Goal: Task Accomplishment & Management: Use online tool/utility

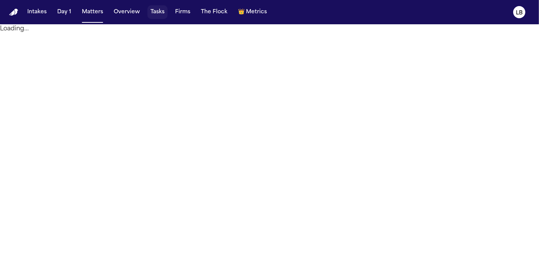
click at [147, 14] on button "Tasks" at bounding box center [157, 12] width 20 height 14
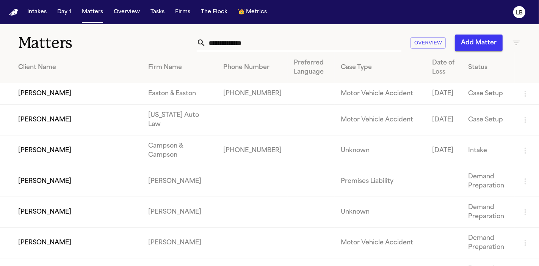
click at [271, 39] on input "text" at bounding box center [304, 43] width 196 height 17
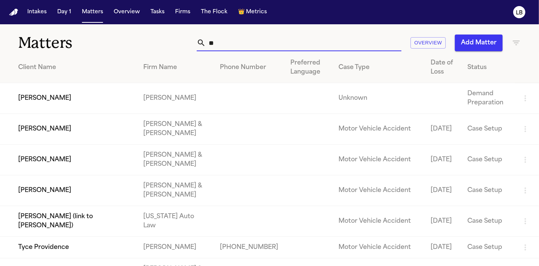
type input "*"
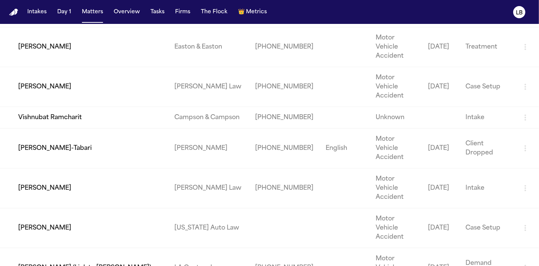
scroll to position [296, 0]
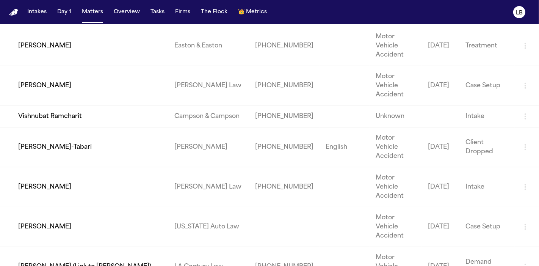
type input "*****"
click at [163, 207] on td "[PERSON_NAME]" at bounding box center [84, 227] width 168 height 40
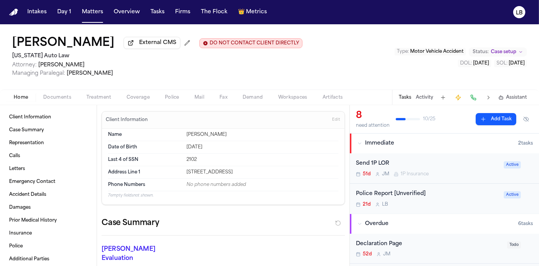
click at [425, 96] on button "Activity" at bounding box center [424, 97] width 17 height 6
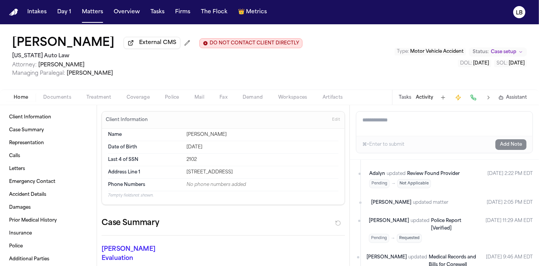
scroll to position [71, 0]
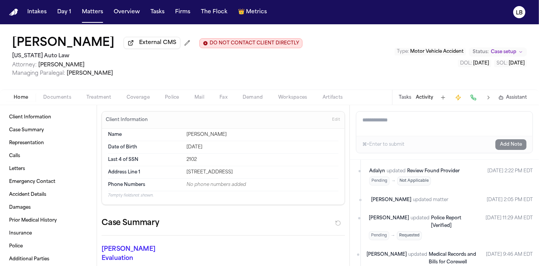
click at [407, 96] on button "Tasks" at bounding box center [405, 97] width 13 height 6
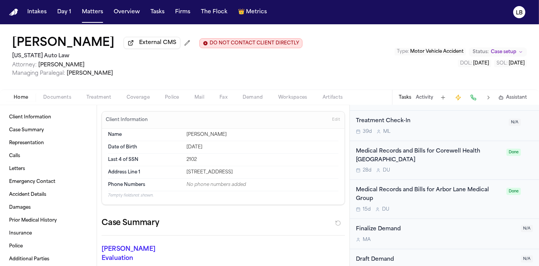
scroll to position [751, 0]
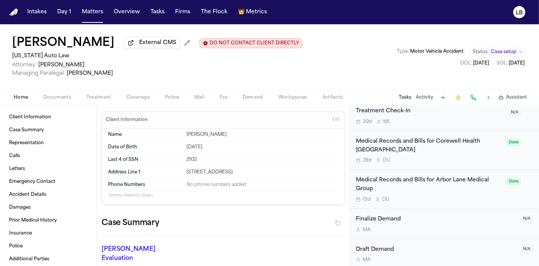
click at [61, 96] on span "Documents" at bounding box center [57, 97] width 28 height 6
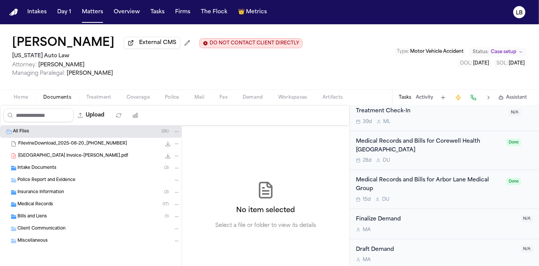
click at [61, 172] on div "Intake Documents ( 3 )" at bounding box center [91, 168] width 182 height 12
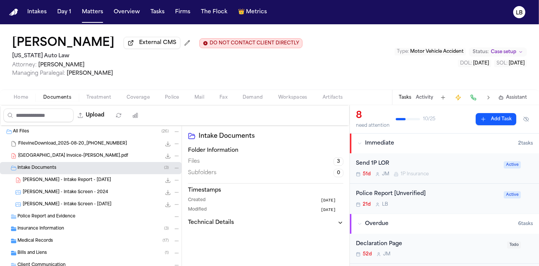
click at [424, 95] on button "Activity" at bounding box center [424, 97] width 17 height 6
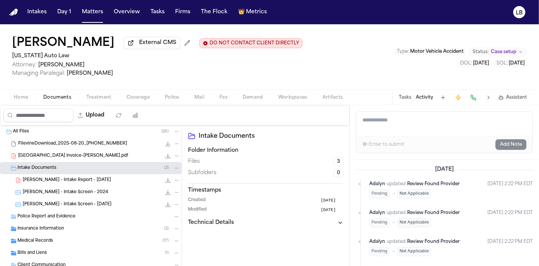
click at [181, 95] on button "Police" at bounding box center [172, 97] width 30 height 9
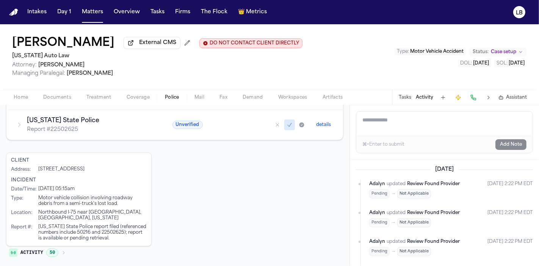
scroll to position [214, 0]
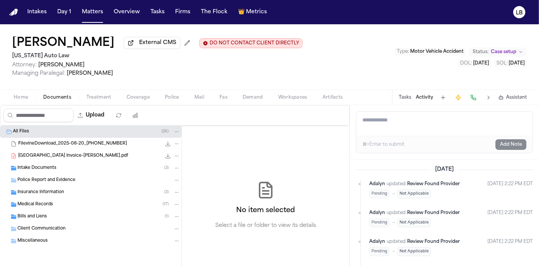
click at [58, 97] on span "Documents" at bounding box center [57, 97] width 28 height 6
click at [63, 167] on div "Intake Documents ( 3 )" at bounding box center [98, 168] width 163 height 7
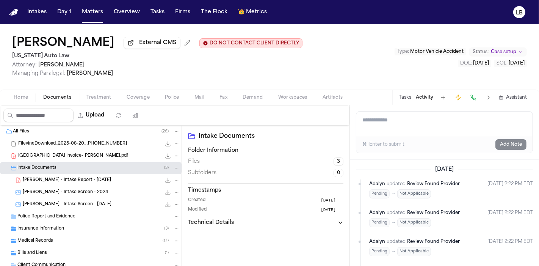
click at [67, 144] on span "FilevineDownload_2025-08-20_[PHONE_NUMBER]" at bounding box center [72, 144] width 109 height 6
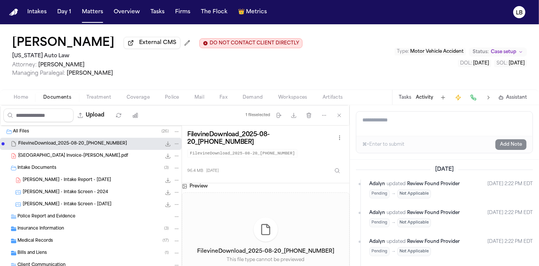
click at [67, 155] on span "[GEOGRAPHIC_DATA] Invoice-[PERSON_NAME].pdf" at bounding box center [73, 156] width 110 height 6
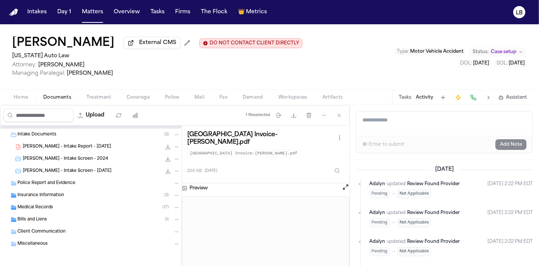
scroll to position [33, 0]
click at [59, 197] on span "Insurance Information" at bounding box center [40, 195] width 47 height 6
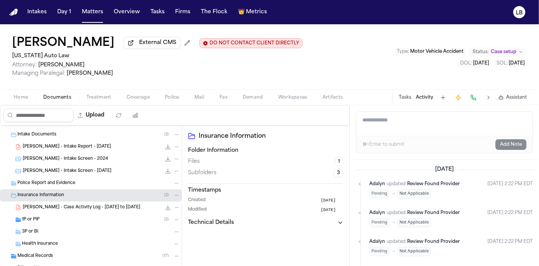
scroll to position [69, 0]
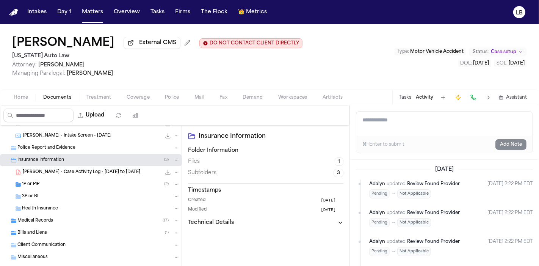
click at [45, 221] on span "Medical Records" at bounding box center [35, 221] width 36 height 6
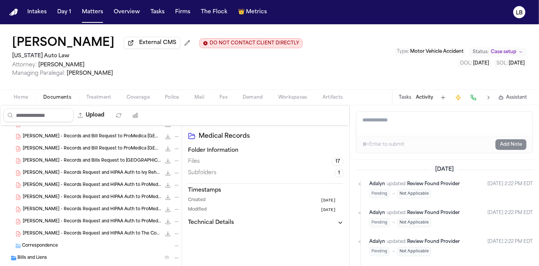
scroll to position [265, 0]
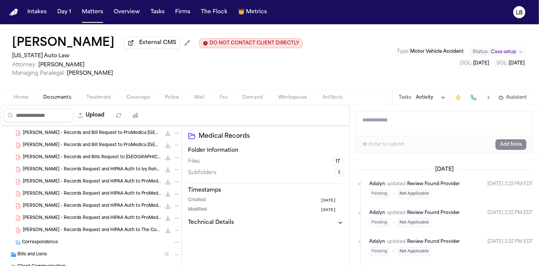
click at [47, 251] on div "Bills and Liens ( 1 )" at bounding box center [98, 254] width 163 height 7
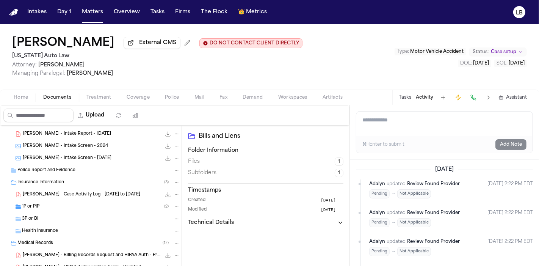
scroll to position [46, 0]
click at [66, 171] on span "Police Report and Evidence" at bounding box center [46, 170] width 58 height 6
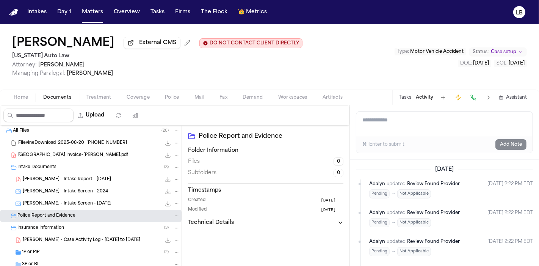
scroll to position [0, 0]
click at [60, 138] on div "FilevineDownload_2025-08-20_[PHONE_NUMBER] 96.4 MB" at bounding box center [91, 144] width 182 height 12
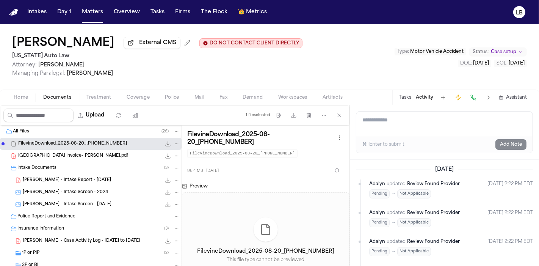
click at [167, 97] on span "Police" at bounding box center [172, 97] width 14 height 6
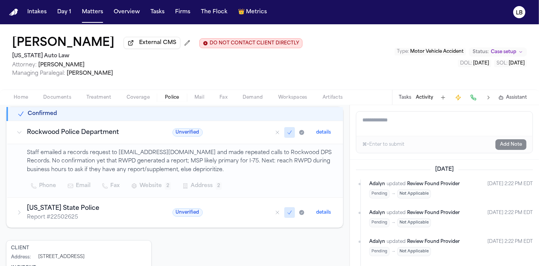
scroll to position [125, 0]
click at [73, 99] on button "Documents" at bounding box center [57, 97] width 43 height 9
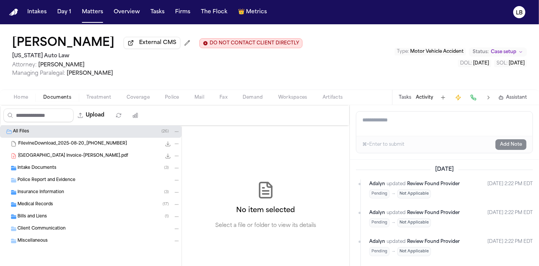
click at [55, 181] on span "Police Report and Evidence" at bounding box center [46, 180] width 58 height 6
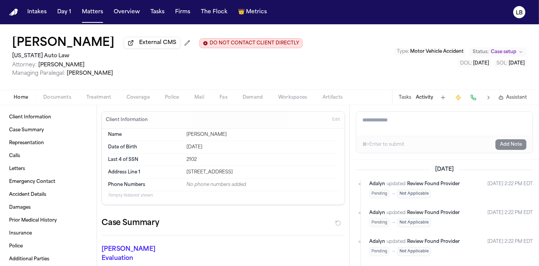
click at [27, 97] on span "Home" at bounding box center [21, 97] width 14 height 6
click at [58, 101] on span "button" at bounding box center [57, 101] width 37 height 1
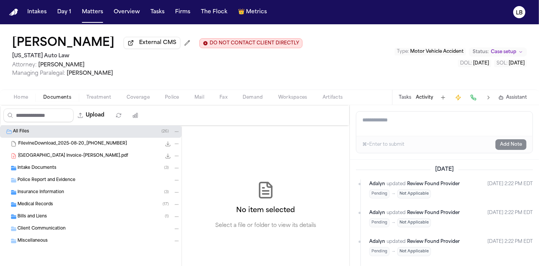
click at [166, 94] on span "Police" at bounding box center [172, 97] width 14 height 6
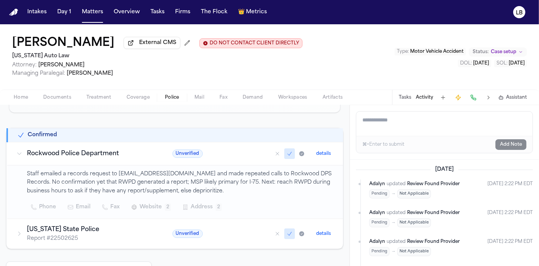
scroll to position [105, 0]
drag, startPoint x: 52, startPoint y: 238, endPoint x: 82, endPoint y: 238, distance: 30.3
click at [82, 238] on p "Report # 22502625" at bounding box center [90, 238] width 127 height 8
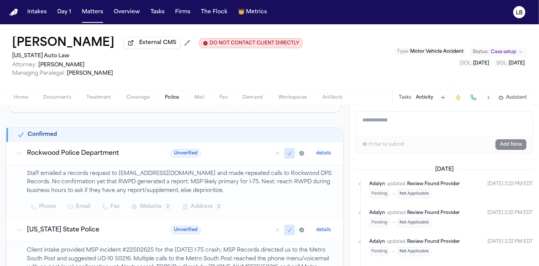
copy p "2502625"
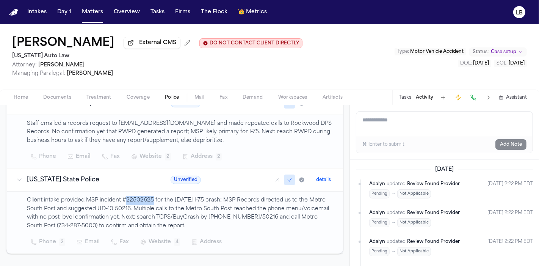
drag, startPoint x: 126, startPoint y: 198, endPoint x: 152, endPoint y: 198, distance: 26.2
click at [152, 198] on p "Client intake provided MSP incident #22502625 for the [DATE] I-75 crash; MSP Re…" at bounding box center [180, 213] width 307 height 35
copy p "22502625"
click at [67, 93] on button "Documents" at bounding box center [57, 97] width 43 height 9
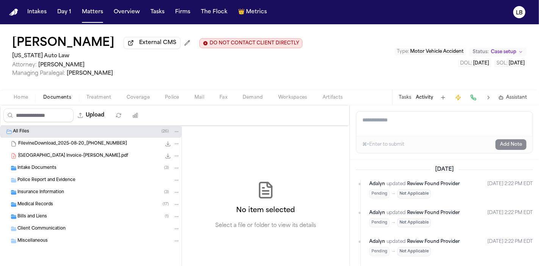
click at [77, 166] on div "Intake Documents ( 3 )" at bounding box center [98, 168] width 163 height 7
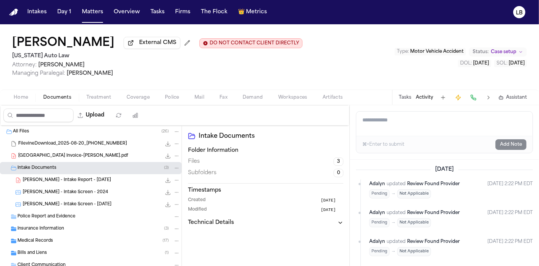
click at [80, 178] on span "[PERSON_NAME] - Intake Report - [DATE]" at bounding box center [67, 180] width 88 height 6
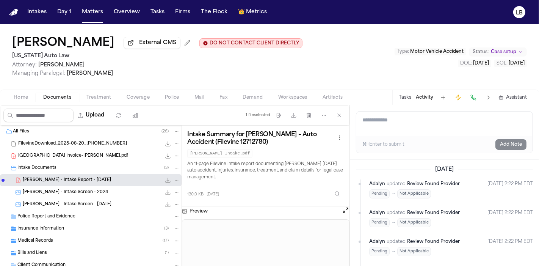
click at [171, 95] on span "Police" at bounding box center [172, 97] width 14 height 6
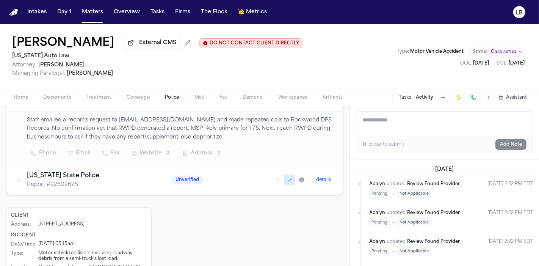
click at [52, 91] on div "Home Documents Treatment Coverage Police Mail Fax Demand Workspaces Artifacts T…" at bounding box center [269, 96] width 539 height 15
click at [53, 97] on span "Documents" at bounding box center [57, 97] width 28 height 6
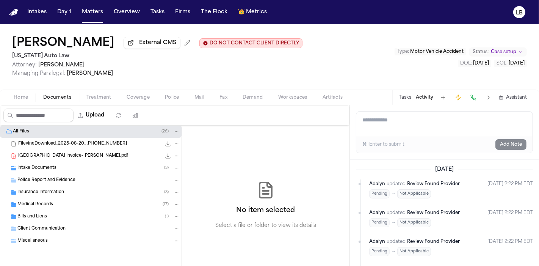
click at [94, 165] on div "Intake Documents ( 3 )" at bounding box center [98, 168] width 163 height 7
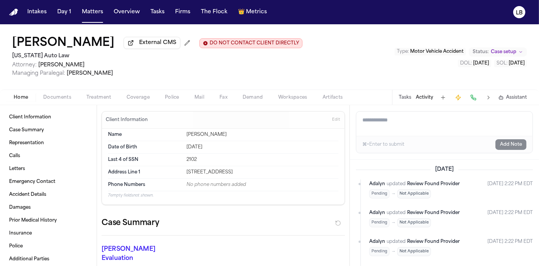
click at [18, 93] on button "Home" at bounding box center [21, 97] width 30 height 9
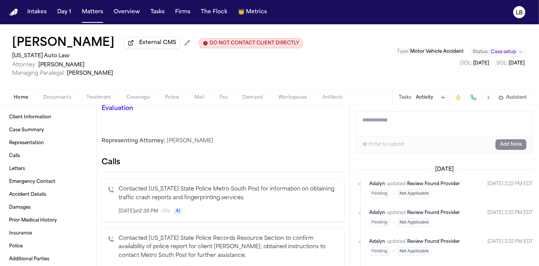
scroll to position [215, 0]
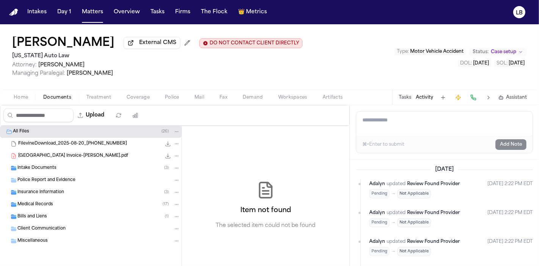
click at [64, 94] on span "Documents" at bounding box center [57, 97] width 28 height 6
click at [97, 100] on button "Treatment" at bounding box center [99, 97] width 40 height 9
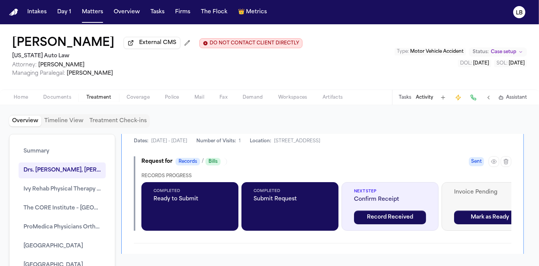
scroll to position [625, 0]
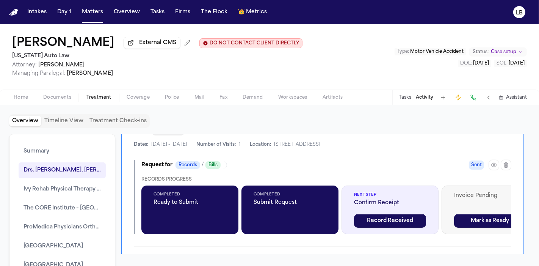
click at [225, 93] on button "Fax" at bounding box center [223, 97] width 23 height 9
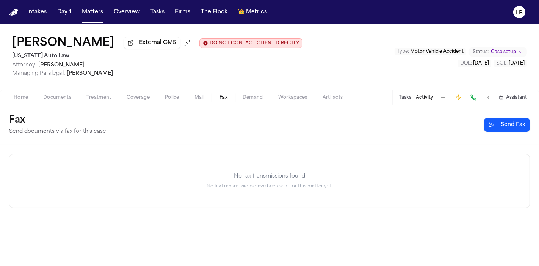
click at [512, 124] on button "Send Fax" at bounding box center [507, 125] width 46 height 14
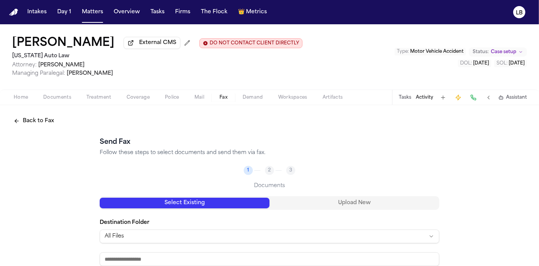
scroll to position [45, 0]
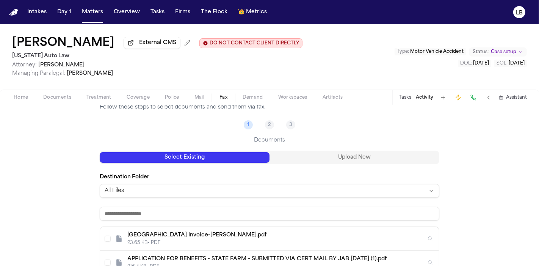
click at [150, 189] on html "Intakes Day 1 Matters Overview Tasks Firms The Flock 👑 Metrics LB [PERSON_NAME]…" at bounding box center [269, 133] width 539 height 266
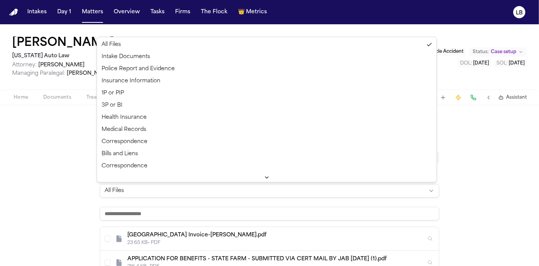
click at [150, 189] on html "Intakes Day 1 Matters Overview Tasks Firms The Flock 👑 Metrics LB [PERSON_NAME]…" at bounding box center [269, 133] width 539 height 266
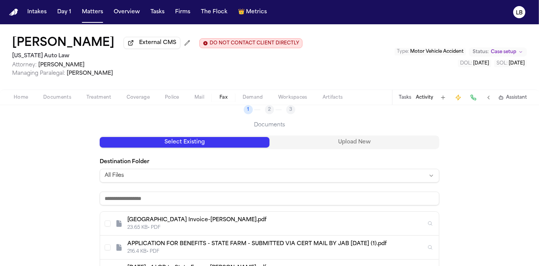
scroll to position [66, 0]
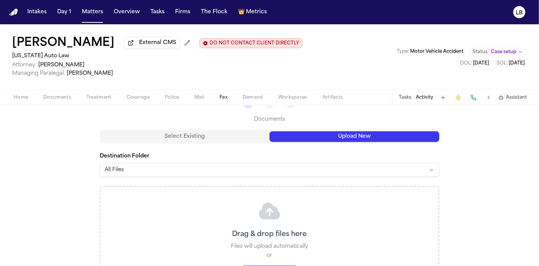
click at [313, 141] on button "Upload New" at bounding box center [355, 136] width 170 height 11
click at [253, 230] on p "Drag & drop files here" at bounding box center [269, 234] width 75 height 11
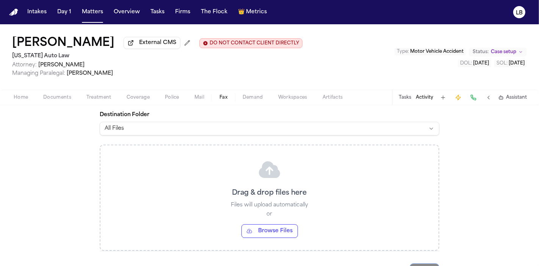
click at [254, 231] on button "Browse Files" at bounding box center [270, 231] width 56 height 14
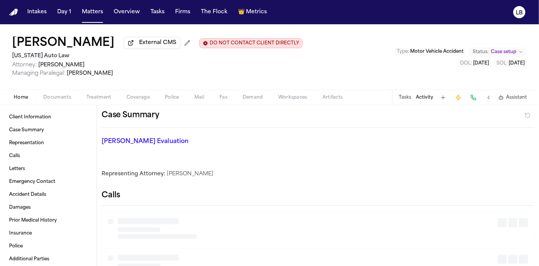
click at [24, 93] on button "Home" at bounding box center [21, 97] width 30 height 9
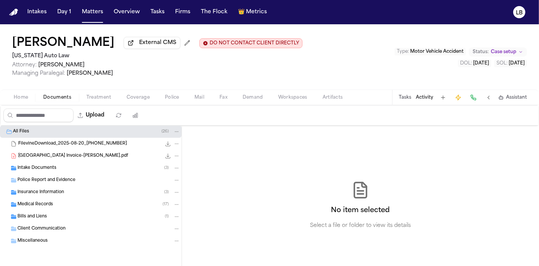
click at [57, 97] on span "Documents" at bounding box center [57, 97] width 28 height 6
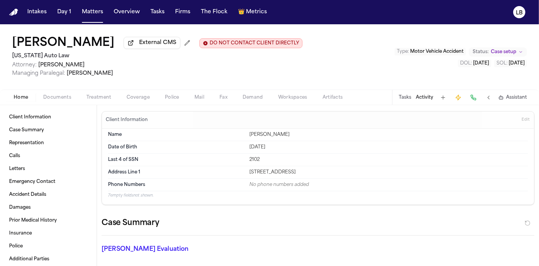
click at [20, 100] on span "Home" at bounding box center [21, 97] width 14 height 6
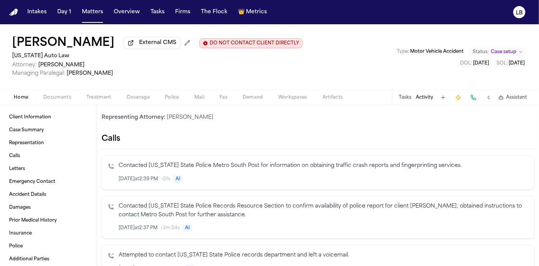
scroll to position [240, 0]
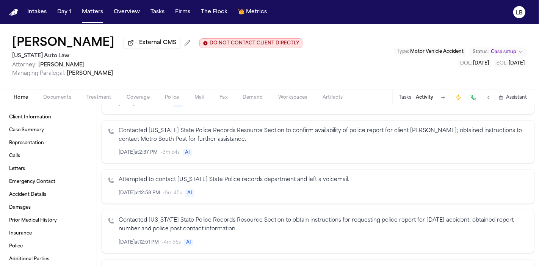
click at [61, 89] on div "Home Documents Treatment Coverage Police Mail Fax Demand Workspaces Artifacts T…" at bounding box center [269, 96] width 539 height 15
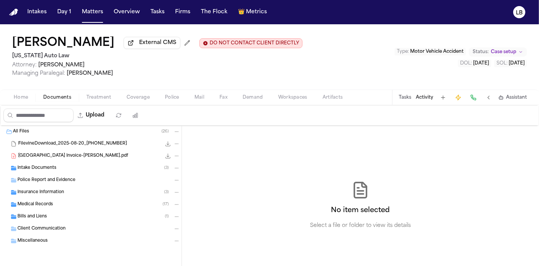
click at [61, 95] on span "Documents" at bounding box center [57, 97] width 28 height 6
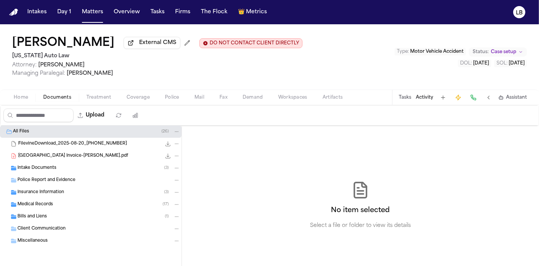
click at [64, 166] on div "Intake Documents ( 3 )" at bounding box center [98, 168] width 163 height 7
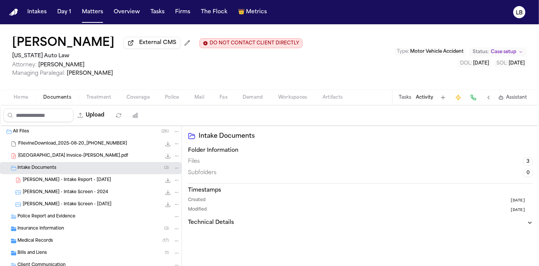
click at [169, 95] on span "Police" at bounding box center [172, 97] width 14 height 6
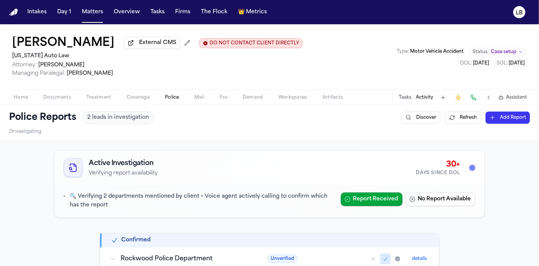
scroll to position [214, 0]
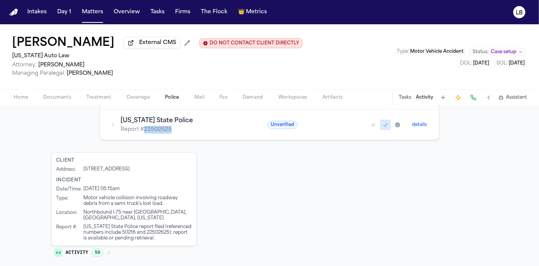
drag, startPoint x: 140, startPoint y: 128, endPoint x: 181, endPoint y: 125, distance: 41.1
click at [181, 126] on p "Report # 22502625" at bounding box center [185, 130] width 129 height 8
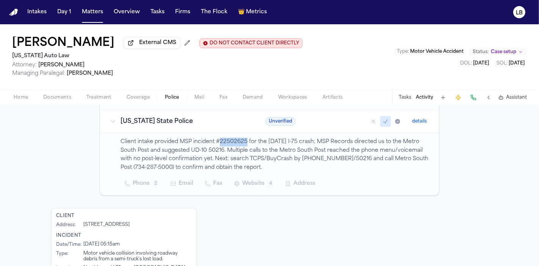
drag, startPoint x: 215, startPoint y: 139, endPoint x: 242, endPoint y: 138, distance: 26.2
click at [242, 138] on p "Client intake provided MSP incident #22502625 for the [DATE] I-75 crash; MSP Re…" at bounding box center [275, 155] width 309 height 35
copy p "22502625"
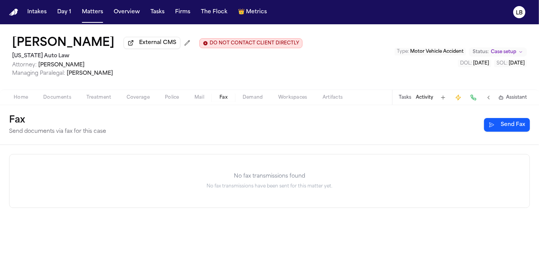
click at [227, 100] on button "Fax" at bounding box center [223, 97] width 23 height 9
click at [514, 127] on button "Send Fax" at bounding box center [507, 125] width 46 height 14
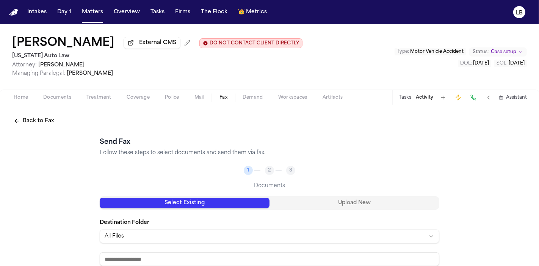
click at [346, 202] on button "Upload New" at bounding box center [355, 203] width 170 height 11
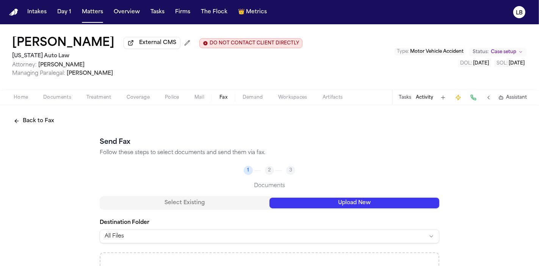
scroll to position [101, 0]
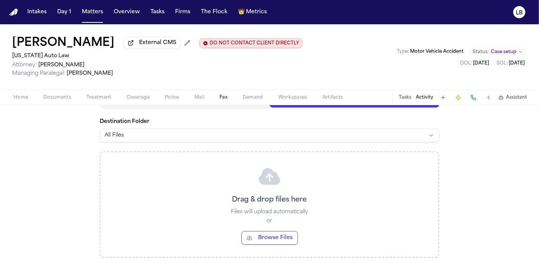
click at [265, 237] on button "Browse Files" at bounding box center [270, 238] width 56 height 14
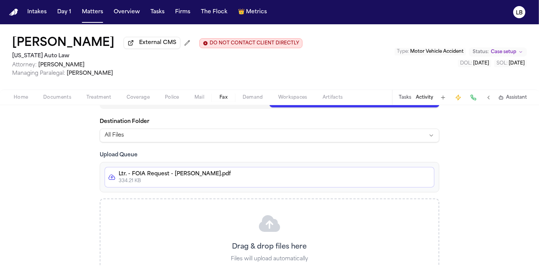
scroll to position [173, 0]
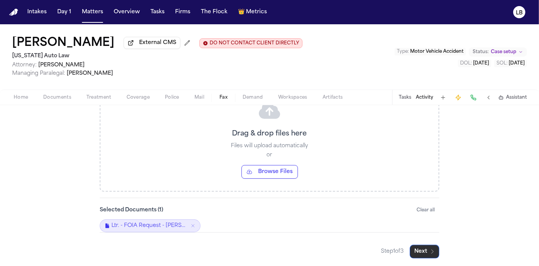
click at [422, 246] on button "Next" at bounding box center [425, 252] width 30 height 14
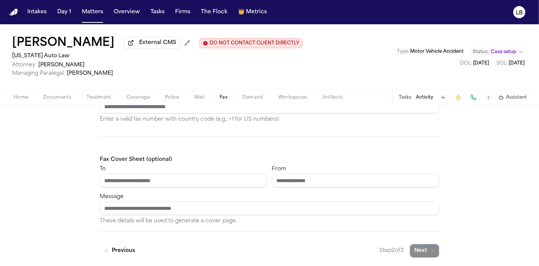
scroll to position [0, 0]
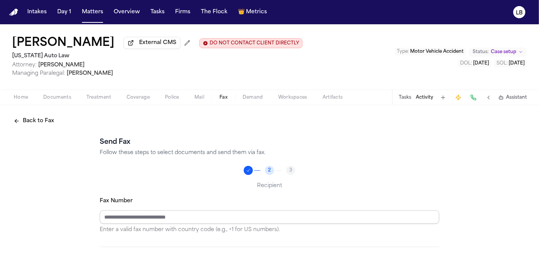
click at [249, 215] on input "Fax Number" at bounding box center [270, 217] width 340 height 14
paste input "**********"
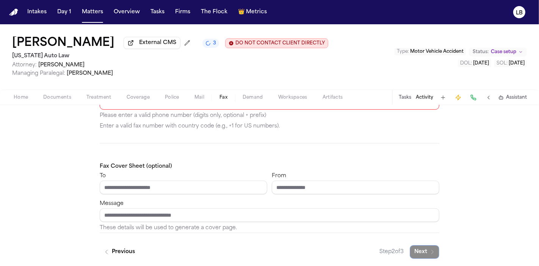
scroll to position [114, 0]
type input "**********"
click at [161, 188] on input "To" at bounding box center [184, 188] width 168 height 14
type input "**********"
click at [305, 190] on input "From" at bounding box center [356, 188] width 168 height 14
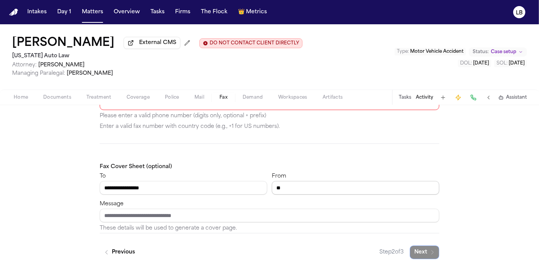
type input "*"
type input "**********"
click at [210, 214] on input "Message" at bounding box center [270, 216] width 340 height 14
paste input "**********"
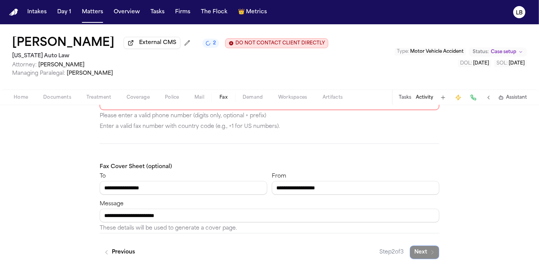
paste input "*********"
type input "**********"
click at [382, 176] on div "**********" at bounding box center [356, 182] width 168 height 23
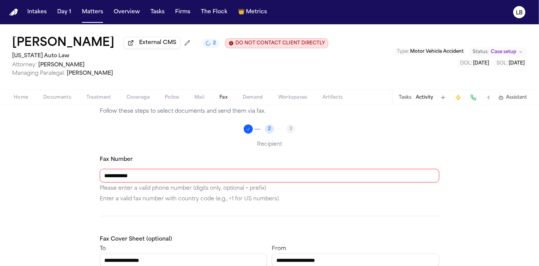
scroll to position [41, 0]
click at [122, 176] on input "**********" at bounding box center [270, 176] width 340 height 14
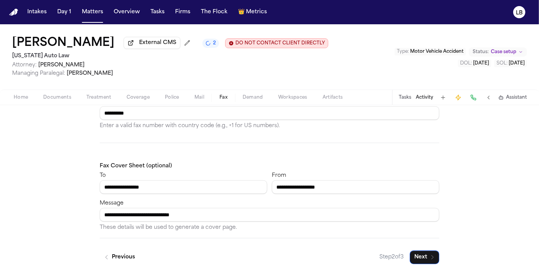
scroll to position [104, 0]
type input "**********"
click at [420, 251] on button "Next" at bounding box center [425, 257] width 30 height 14
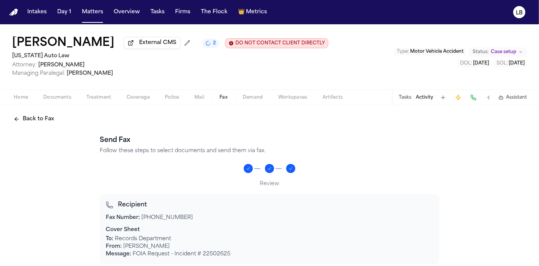
scroll to position [115, 0]
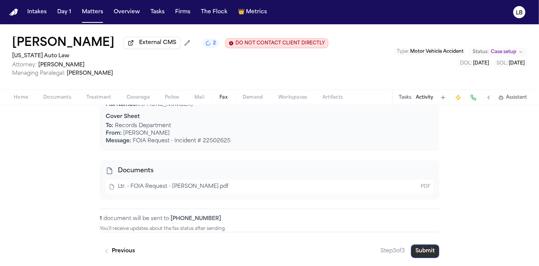
click at [417, 253] on button "Submit" at bounding box center [425, 251] width 28 height 14
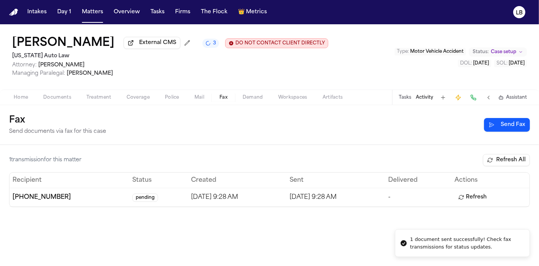
click at [62, 95] on span "Documents" at bounding box center [57, 97] width 28 height 6
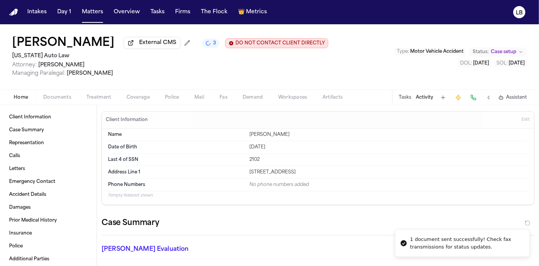
click at [27, 95] on span "Home" at bounding box center [21, 97] width 14 height 6
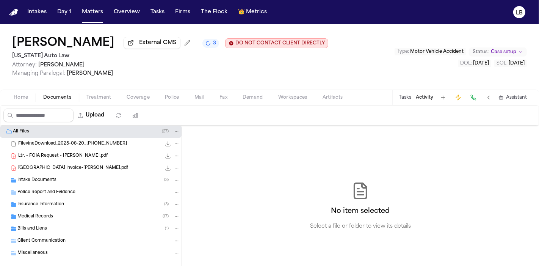
click at [53, 99] on span "Documents" at bounding box center [57, 97] width 28 height 6
click at [24, 96] on span "Home" at bounding box center [21, 97] width 14 height 6
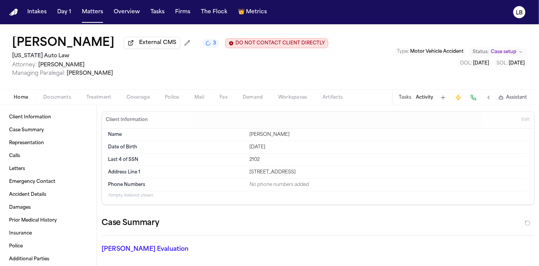
click at [41, 109] on div "Client Information Case Summary Representation Calls Letters Emergency Contact …" at bounding box center [48, 185] width 97 height 161
click at [42, 129] on span "Case Summary" at bounding box center [26, 130] width 35 height 6
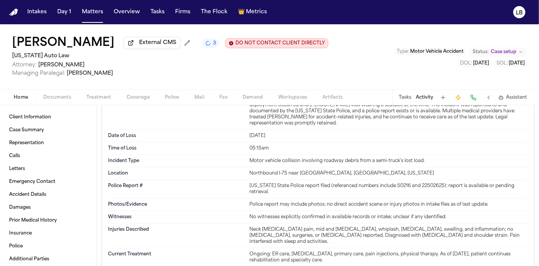
scroll to position [963, 0]
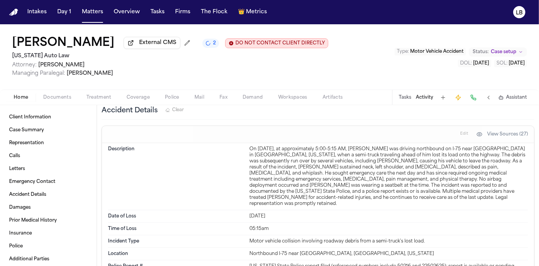
click at [535, 78] on div "[PERSON_NAME] External CMS 2 DO NOT CONTACT CLIENT DIRECTLY DO NOT CONTACT [US_…" at bounding box center [269, 56] width 539 height 65
click at [60, 100] on span "Documents" at bounding box center [57, 97] width 28 height 6
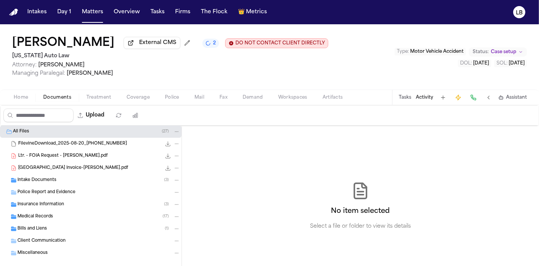
click at [412, 97] on div "Tasks Activity Assistant" at bounding box center [462, 97] width 141 height 15
click at [428, 96] on button "Activity" at bounding box center [424, 97] width 17 height 6
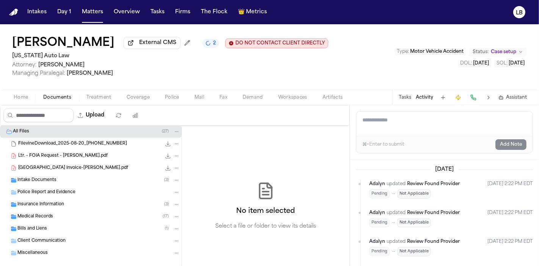
click at [403, 93] on div "Tasks Activity Assistant" at bounding box center [462, 97] width 141 height 15
click at [405, 94] on button "Tasks" at bounding box center [405, 97] width 13 height 6
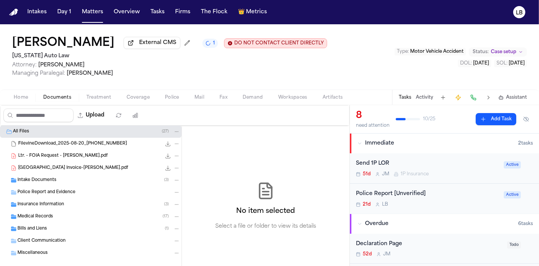
click at [415, 93] on div "Tasks Activity Assistant" at bounding box center [462, 97] width 141 height 15
click at [419, 96] on button "Activity" at bounding box center [424, 97] width 17 height 6
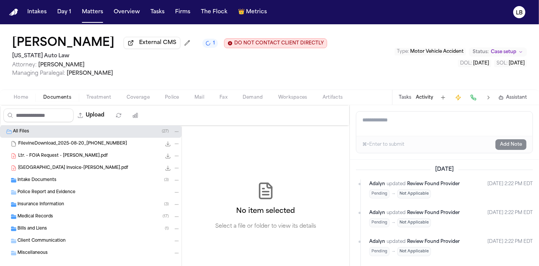
click at [431, 124] on textarea "Add a note to this matter" at bounding box center [444, 123] width 176 height 24
paste textarea "**********"
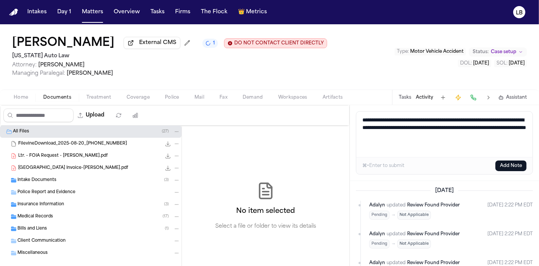
drag, startPoint x: 411, startPoint y: 118, endPoint x: 352, endPoint y: 114, distance: 59.3
click at [352, 114] on div "**********" at bounding box center [444, 143] width 189 height 76
click at [469, 140] on textarea "**********" at bounding box center [444, 133] width 177 height 45
type textarea "**********"
click at [499, 169] on button "Add Note" at bounding box center [511, 165] width 31 height 11
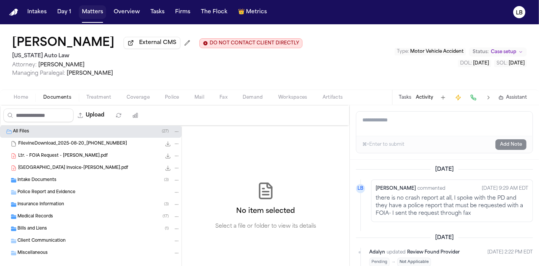
click at [95, 17] on button "Matters" at bounding box center [92, 12] width 27 height 14
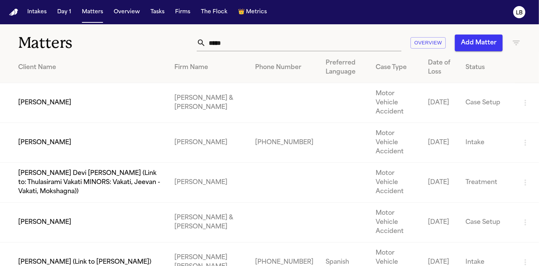
click at [274, 38] on input "*****" at bounding box center [304, 43] width 196 height 17
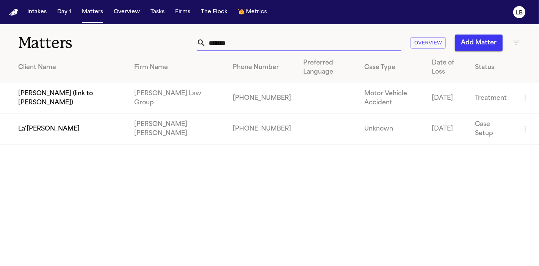
type input "*******"
click at [128, 132] on td "La'[PERSON_NAME]" at bounding box center [64, 129] width 128 height 31
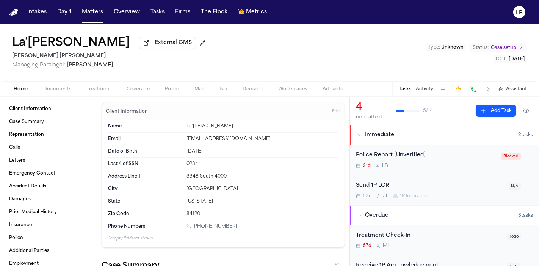
click at [69, 89] on span "Documents" at bounding box center [57, 89] width 28 height 6
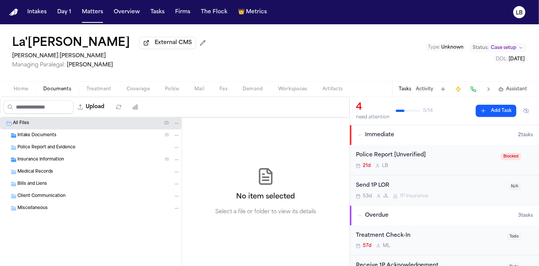
click at [82, 134] on div "Intake Documents ( 1 )" at bounding box center [98, 135] width 163 height 7
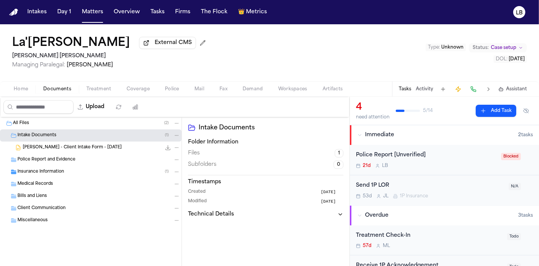
click at [92, 149] on span "[PERSON_NAME] - Client Intake Form - [DATE]" at bounding box center [72, 147] width 99 height 6
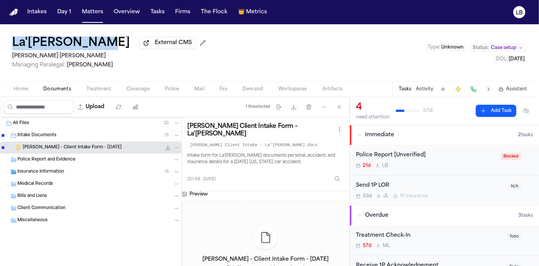
drag, startPoint x: 98, startPoint y: 44, endPoint x: 3, endPoint y: 45, distance: 95.2
click at [3, 45] on div "La'[PERSON_NAME] External CMS [PERSON_NAME] [PERSON_NAME] Managing Paralegal: […" at bounding box center [269, 52] width 539 height 57
copy h1 "La'[PERSON_NAME]"
click at [63, 8] on button "Day 1" at bounding box center [64, 12] width 20 height 14
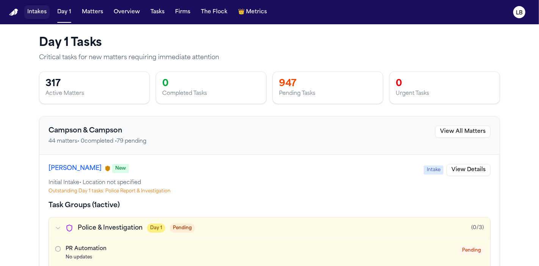
click at [38, 9] on button "Intakes" at bounding box center [36, 12] width 25 height 14
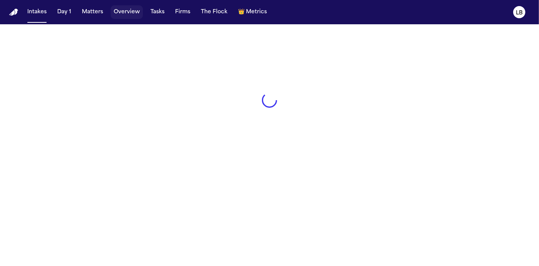
click at [125, 14] on button "Overview" at bounding box center [127, 12] width 32 height 14
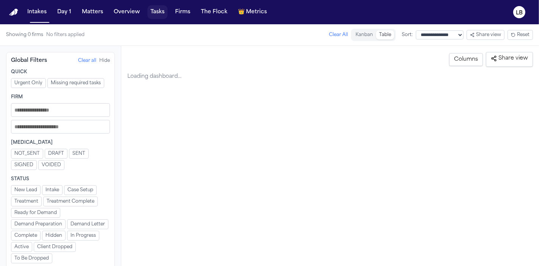
click at [153, 8] on button "Tasks" at bounding box center [157, 12] width 20 height 14
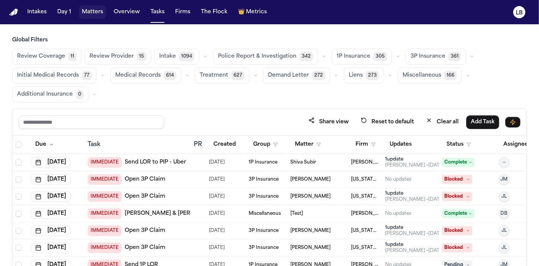
click at [98, 14] on button "Matters" at bounding box center [92, 12] width 27 height 14
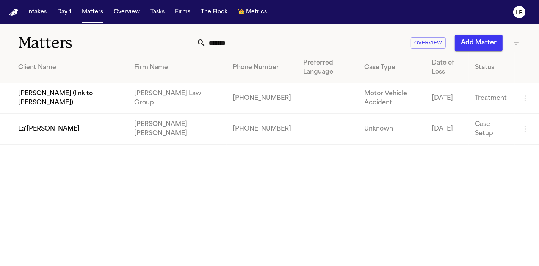
click at [241, 44] on input "*******" at bounding box center [304, 43] width 196 height 17
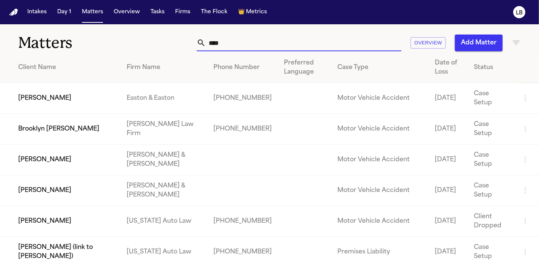
type input "****"
click at [50, 218] on td "[PERSON_NAME]" at bounding box center [60, 221] width 121 height 31
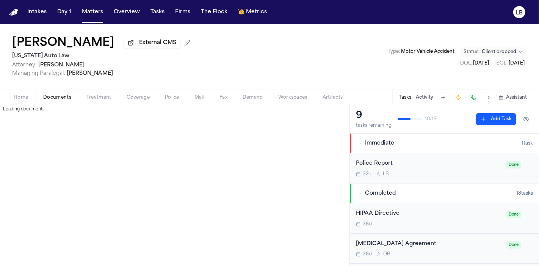
click at [63, 97] on span "Documents" at bounding box center [57, 97] width 28 height 6
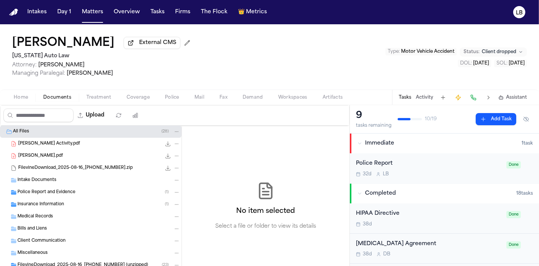
click at [69, 189] on span "Police Report and Evidence" at bounding box center [46, 192] width 58 height 6
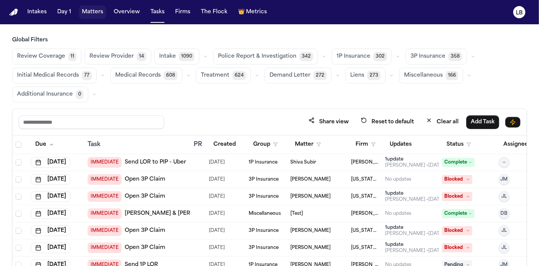
click at [102, 6] on button "Matters" at bounding box center [92, 12] width 27 height 14
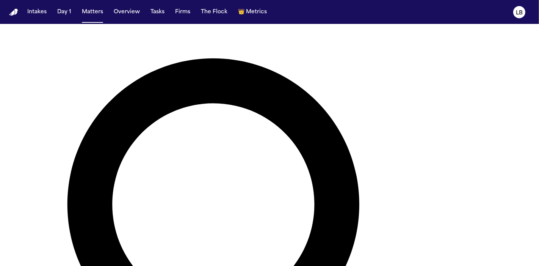
type input "*****"
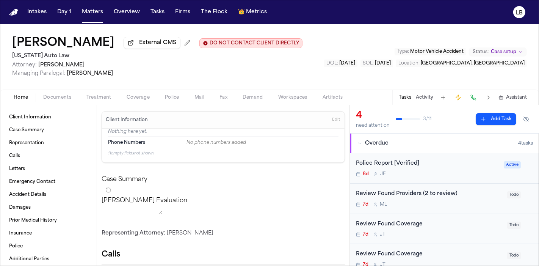
click at [57, 98] on span "Documents" at bounding box center [57, 97] width 28 height 6
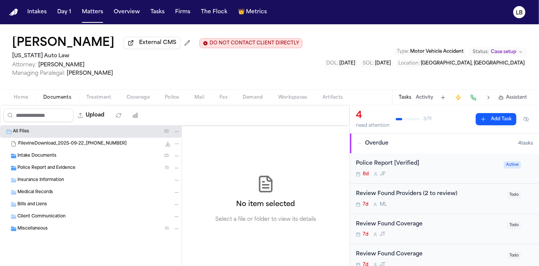
click at [69, 162] on div "Police Report and Evidence ( 1 )" at bounding box center [91, 168] width 182 height 12
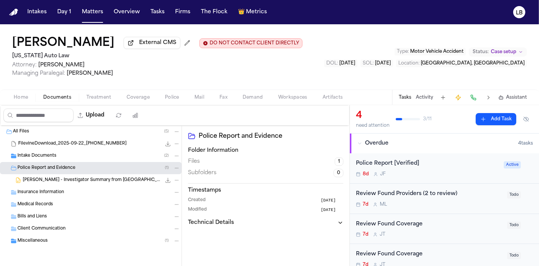
click at [85, 180] on span "M. Jones - Investigator Summary from West Michigan Investigative Solutions - 5.…" at bounding box center [92, 180] width 138 height 6
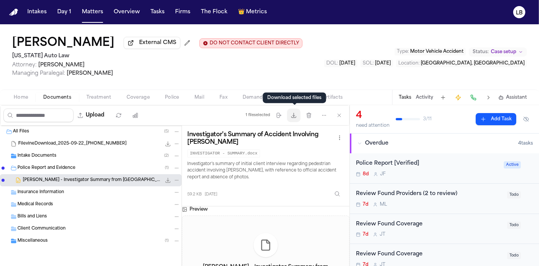
click at [296, 112] on icon "button" at bounding box center [294, 115] width 6 height 6
click at [420, 96] on button "Activity" at bounding box center [424, 97] width 17 height 6
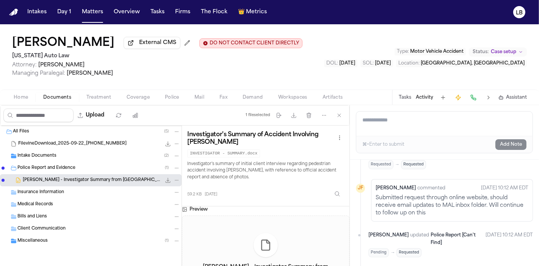
scroll to position [122, 0]
click at [406, 202] on p "Submitted request through online website, should receive email updates to MAL i…" at bounding box center [452, 205] width 153 height 23
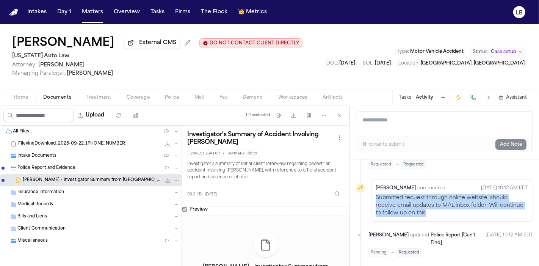
click at [406, 202] on p "Submitted request through online website, should receive email updates to MAL i…" at bounding box center [452, 205] width 153 height 23
copy p "Submitted request through online website, should receive email updates to MAL i…"
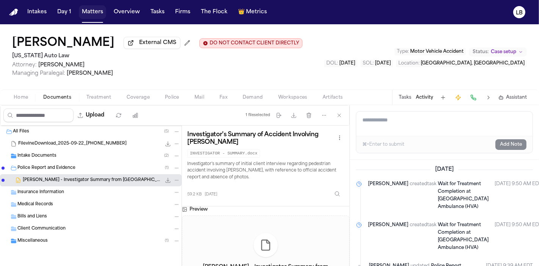
scroll to position [122, 0]
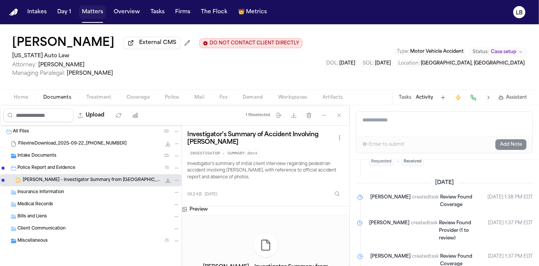
drag, startPoint x: 0, startPoint y: 0, endPoint x: 86, endPoint y: 15, distance: 87.8
click at [86, 15] on button "Matters" at bounding box center [92, 12] width 27 height 14
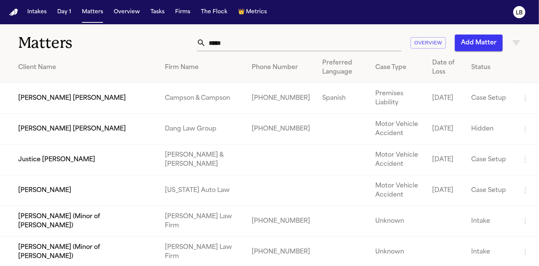
click at [226, 41] on input "*****" at bounding box center [304, 43] width 196 height 17
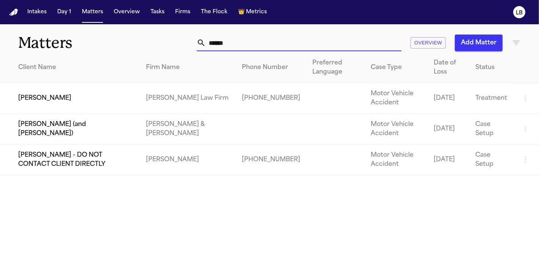
type input "******"
click at [207, 100] on td "[PERSON_NAME] Law Firm" at bounding box center [188, 98] width 96 height 31
click at [72, 99] on td "[PERSON_NAME]" at bounding box center [70, 98] width 140 height 31
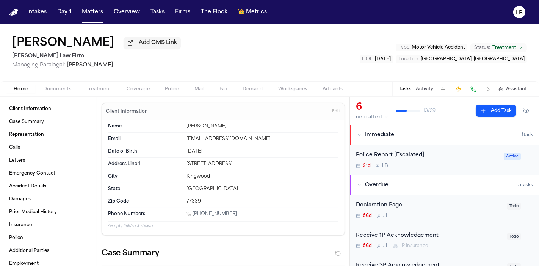
click at [66, 89] on span "Documents" at bounding box center [57, 89] width 28 height 6
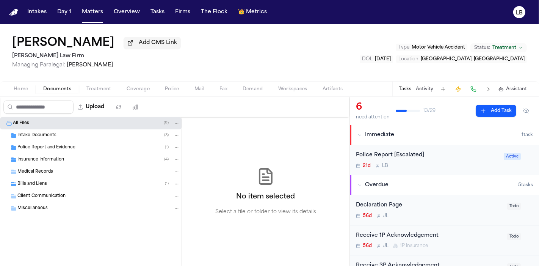
click at [53, 148] on span "Police Report and Evidence" at bounding box center [46, 147] width 58 height 6
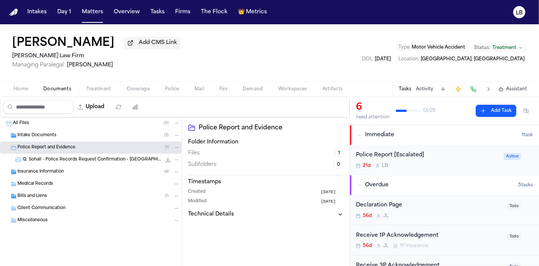
click at [61, 157] on span "Q. Sohail - Police Records Request Confirmation - [GEOGRAPHIC_DATA][PERSON_NAME…" at bounding box center [92, 160] width 138 height 6
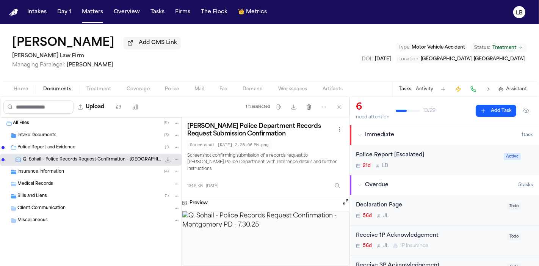
drag, startPoint x: 9, startPoint y: 34, endPoint x: 115, endPoint y: 32, distance: 105.8
click at [115, 32] on div "[PERSON_NAME] Add CMS Link [PERSON_NAME] Law Firm Managing Paralegal: [PERSON_N…" at bounding box center [269, 52] width 539 height 57
click at [96, 14] on button "Matters" at bounding box center [92, 12] width 27 height 14
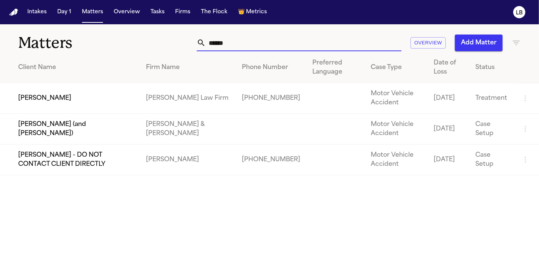
click at [246, 37] on input "******" at bounding box center [304, 43] width 196 height 17
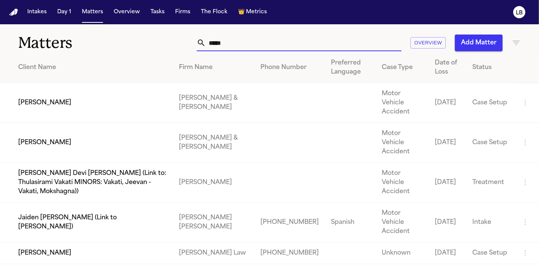
type input "*****"
click at [110, 127] on td "Lee Matthews" at bounding box center [86, 143] width 173 height 40
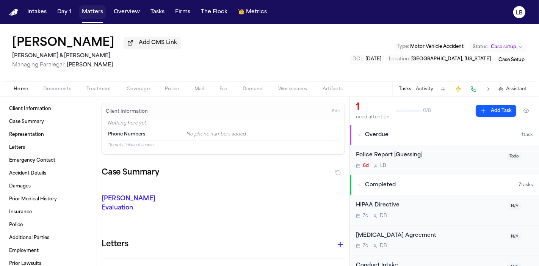
click at [96, 9] on button "Matters" at bounding box center [92, 12] width 27 height 14
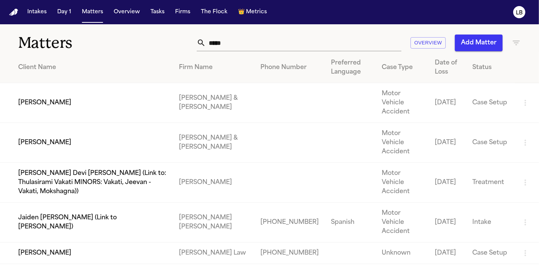
click at [226, 46] on input "*****" at bounding box center [304, 43] width 196 height 17
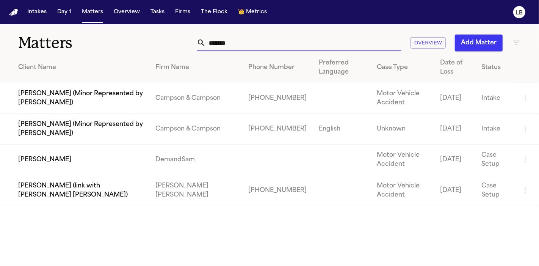
type input "*******"
click at [64, 161] on td "Kendale Ancrum" at bounding box center [74, 159] width 149 height 31
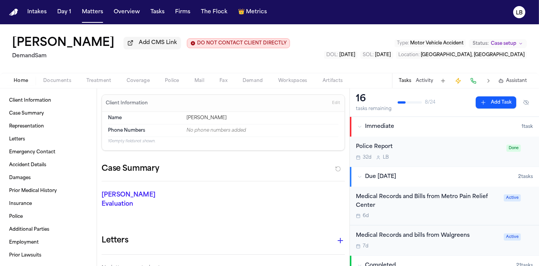
click at [63, 79] on span "Documents" at bounding box center [57, 81] width 28 height 6
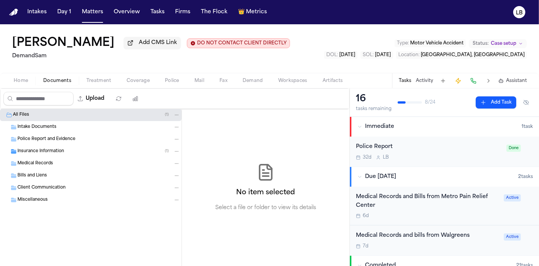
click at [58, 136] on span "Police Report and Evidence" at bounding box center [46, 139] width 58 height 6
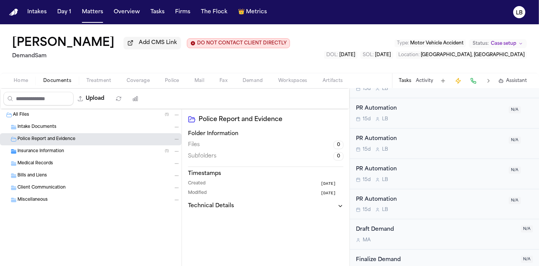
scroll to position [641, 0]
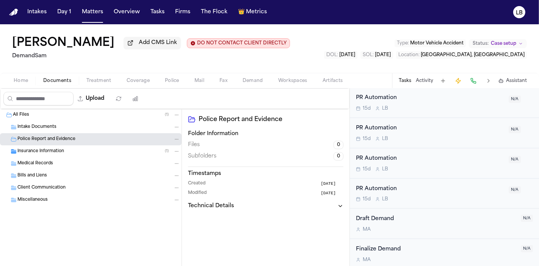
click at [5, 220] on div "All Files ( 1 ) Intake Documents Police Report and Evidence Insurance Informati…" at bounding box center [91, 176] width 182 height 135
click at [94, 0] on nav "Intakes Day 1 Matters Overview Tasks Firms The Flock 👑 Metrics LB" at bounding box center [269, 12] width 539 height 24
click at [95, 5] on nav "Intakes Day 1 Matters Overview Tasks Firms The Flock 👑 Metrics LB" at bounding box center [269, 12] width 539 height 24
click at [94, 12] on button "Matters" at bounding box center [92, 12] width 27 height 14
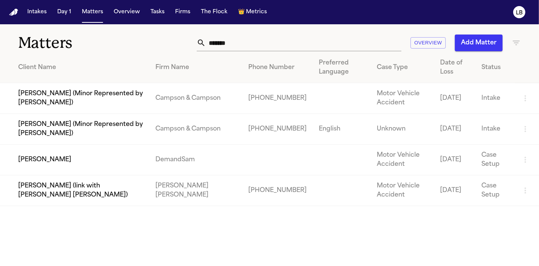
click at [246, 44] on input "*******" at bounding box center [304, 43] width 196 height 17
paste input "*"
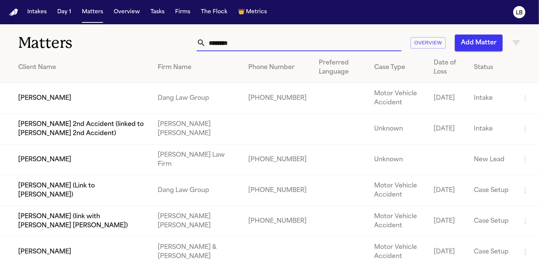
click at [263, 42] on input "********" at bounding box center [304, 43] width 196 height 17
type input "*"
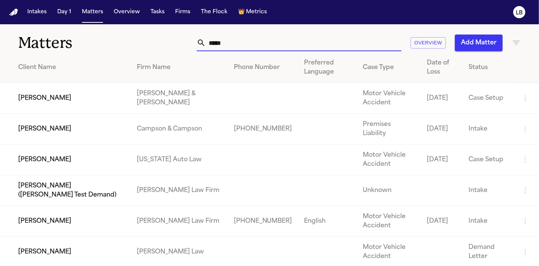
type input "******"
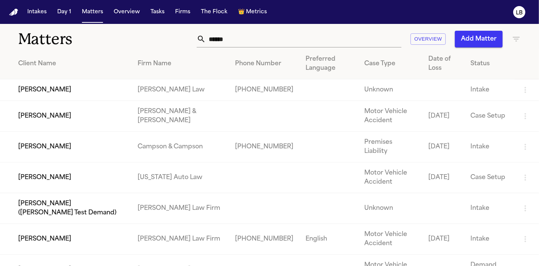
scroll to position [3, 0]
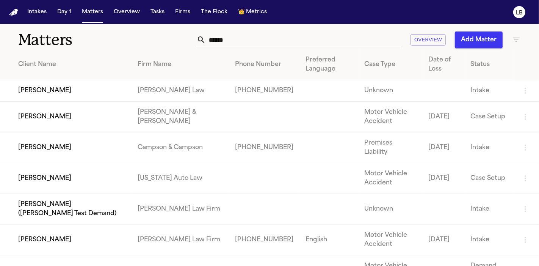
click at [137, 95] on td "Angell Law" at bounding box center [180, 91] width 97 height 22
click at [52, 93] on td "Danielle Wilson" at bounding box center [66, 91] width 132 height 22
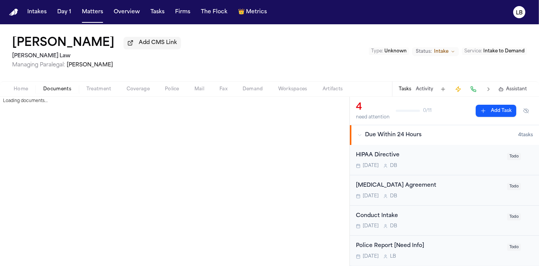
click at [48, 91] on span "Documents" at bounding box center [57, 89] width 28 height 6
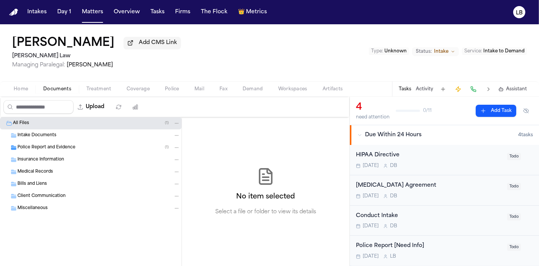
click at [44, 149] on span "Police Report and Evidence" at bounding box center [46, 147] width 58 height 6
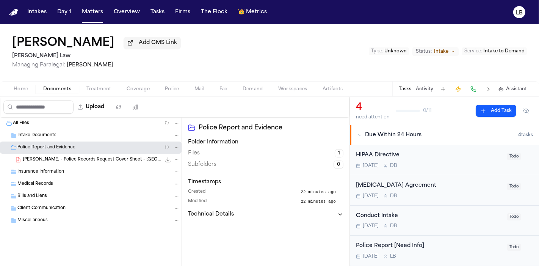
click at [73, 158] on span "D. Wilson - Police Records Request Cover Sheet - Clayton County PD" at bounding box center [92, 160] width 138 height 6
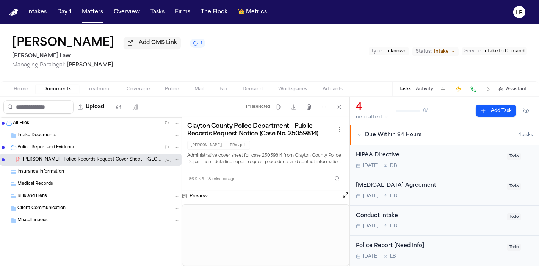
click at [51, 134] on span "Intake Documents" at bounding box center [36, 135] width 39 height 6
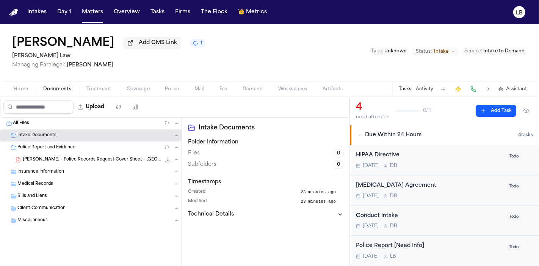
click at [24, 93] on span "button" at bounding box center [21, 93] width 24 height 1
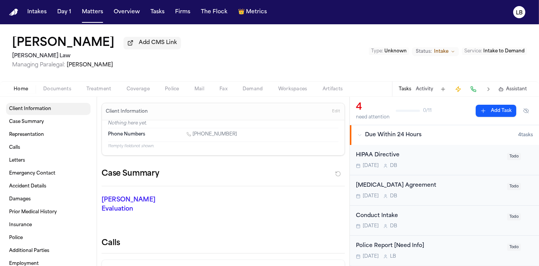
click at [30, 106] on span "Client Information" at bounding box center [30, 109] width 42 height 6
click at [35, 116] on link "Case Summary" at bounding box center [48, 122] width 85 height 12
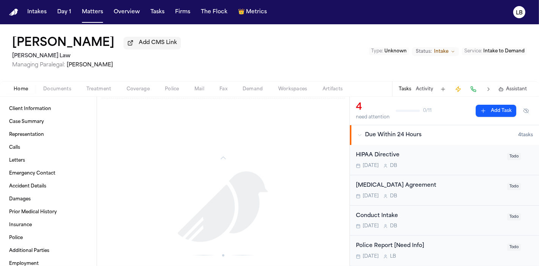
scroll to position [744, 0]
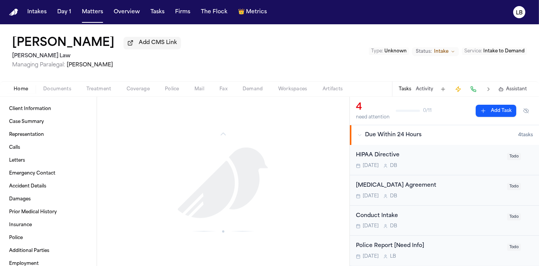
click at [61, 91] on span "Documents" at bounding box center [57, 89] width 28 height 6
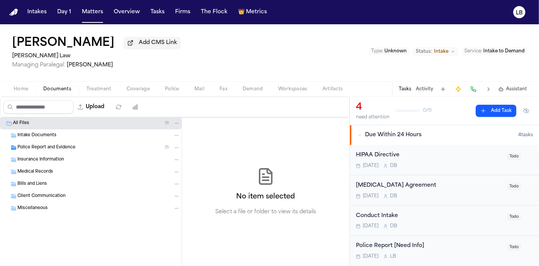
click at [59, 141] on div "Police Report and Evidence ( 1 )" at bounding box center [91, 147] width 182 height 12
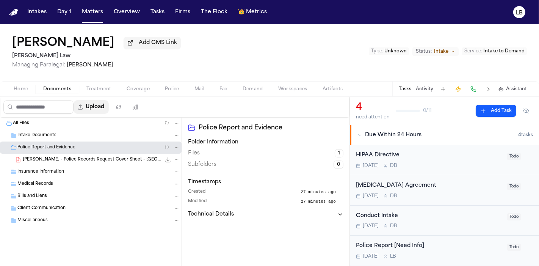
click at [104, 103] on button "Upload" at bounding box center [91, 107] width 35 height 14
select select "**********"
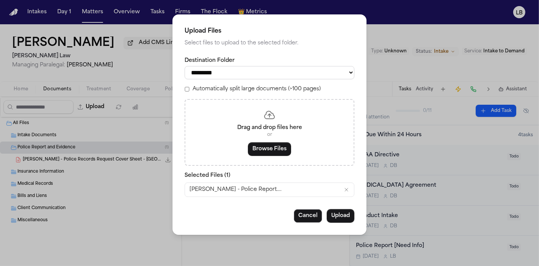
click at [337, 214] on button "Upload" at bounding box center [341, 216] width 28 height 14
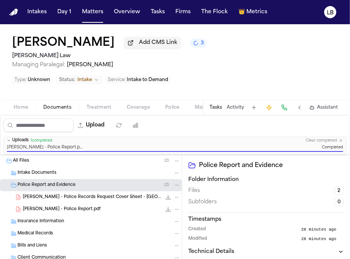
click at [313, 36] on div "Danielle Wilson Add CMS Link 3 Angell Law Managing Paralegal: Thea Feeney Type …" at bounding box center [175, 61] width 350 height 75
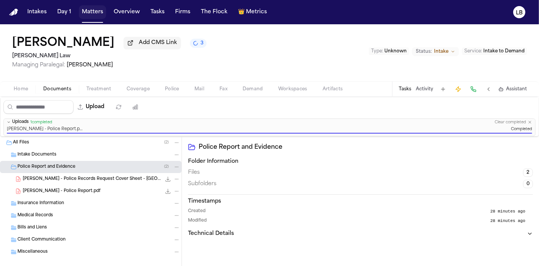
click at [96, 12] on button "Matters" at bounding box center [92, 12] width 27 height 14
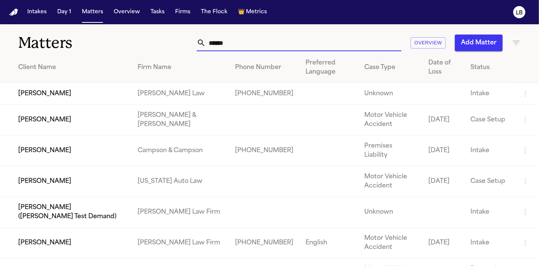
click at [241, 42] on input "******" at bounding box center [304, 43] width 196 height 17
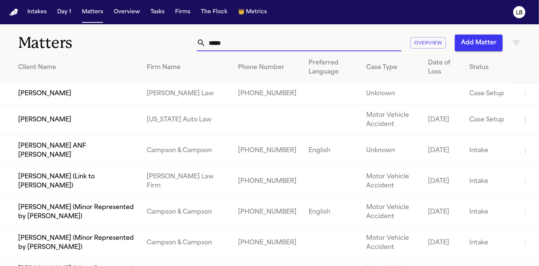
click at [241, 42] on input "*****" at bounding box center [304, 43] width 196 height 17
type input "*****"
click at [80, 89] on td "April Andrews" at bounding box center [70, 94] width 141 height 22
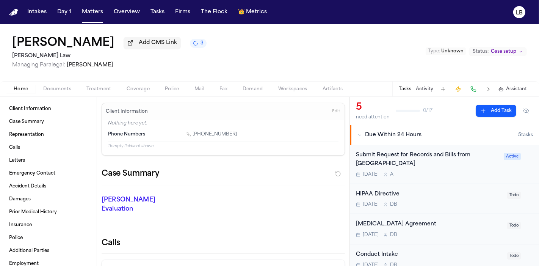
click at [62, 83] on div "Home Documents Treatment Coverage Police Mail Fax Demand Workspaces Artifacts T…" at bounding box center [269, 88] width 539 height 15
click at [63, 87] on span "Documents" at bounding box center [57, 89] width 28 height 6
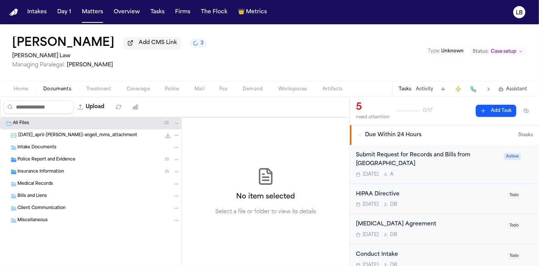
click at [77, 157] on div "Police Report and Evidence ( 1 )" at bounding box center [98, 159] width 163 height 7
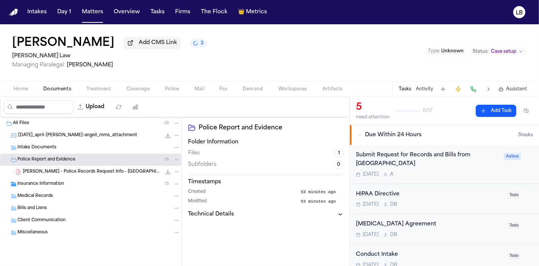
click at [99, 167] on div "A. Andrews - Police Records Request Info - Clayton County PD - CASE 2505-9813 6…" at bounding box center [91, 172] width 182 height 12
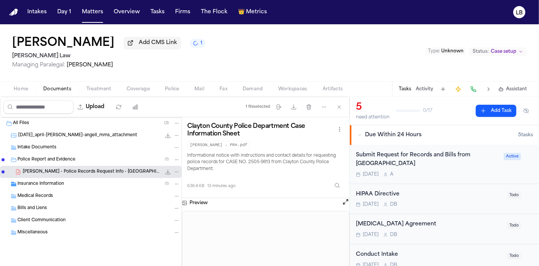
click at [50, 148] on span "Intake Documents" at bounding box center [36, 147] width 39 height 6
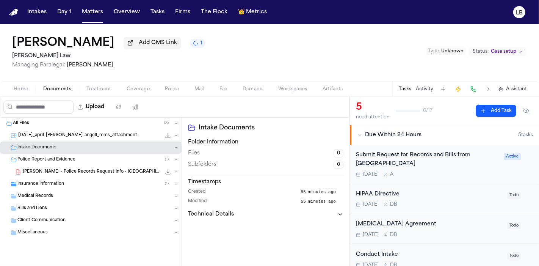
click at [23, 90] on span "Home" at bounding box center [21, 89] width 14 height 6
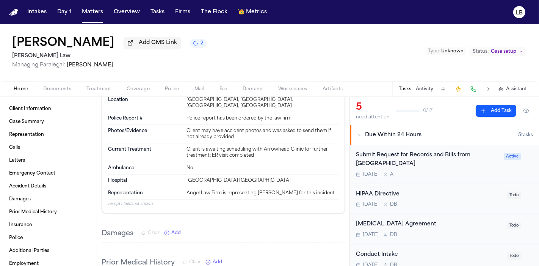
scroll to position [320, 0]
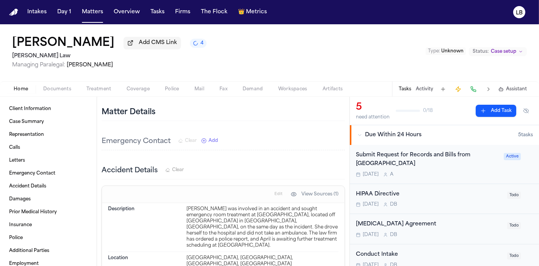
click at [52, 89] on span "Documents" at bounding box center [57, 89] width 28 height 6
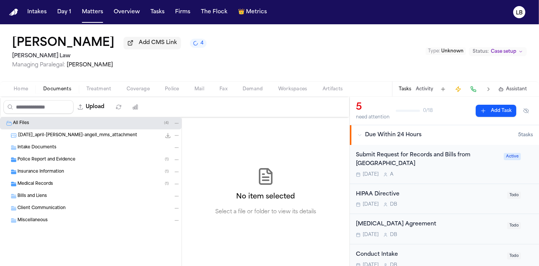
click at [68, 154] on div "Police Report and Evidence ( 1 )" at bounding box center [91, 160] width 182 height 12
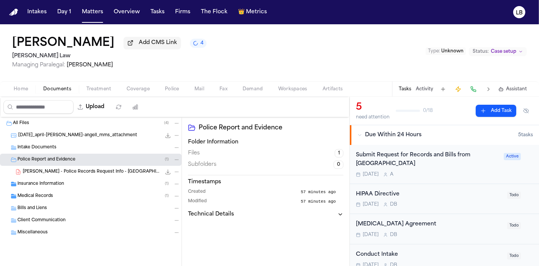
click at [73, 171] on span "A. Andrews - Police Records Request Info - Clayton County PD - CASE 2505-9813" at bounding box center [92, 172] width 138 height 6
